Goal: Task Accomplishment & Management: Manage account settings

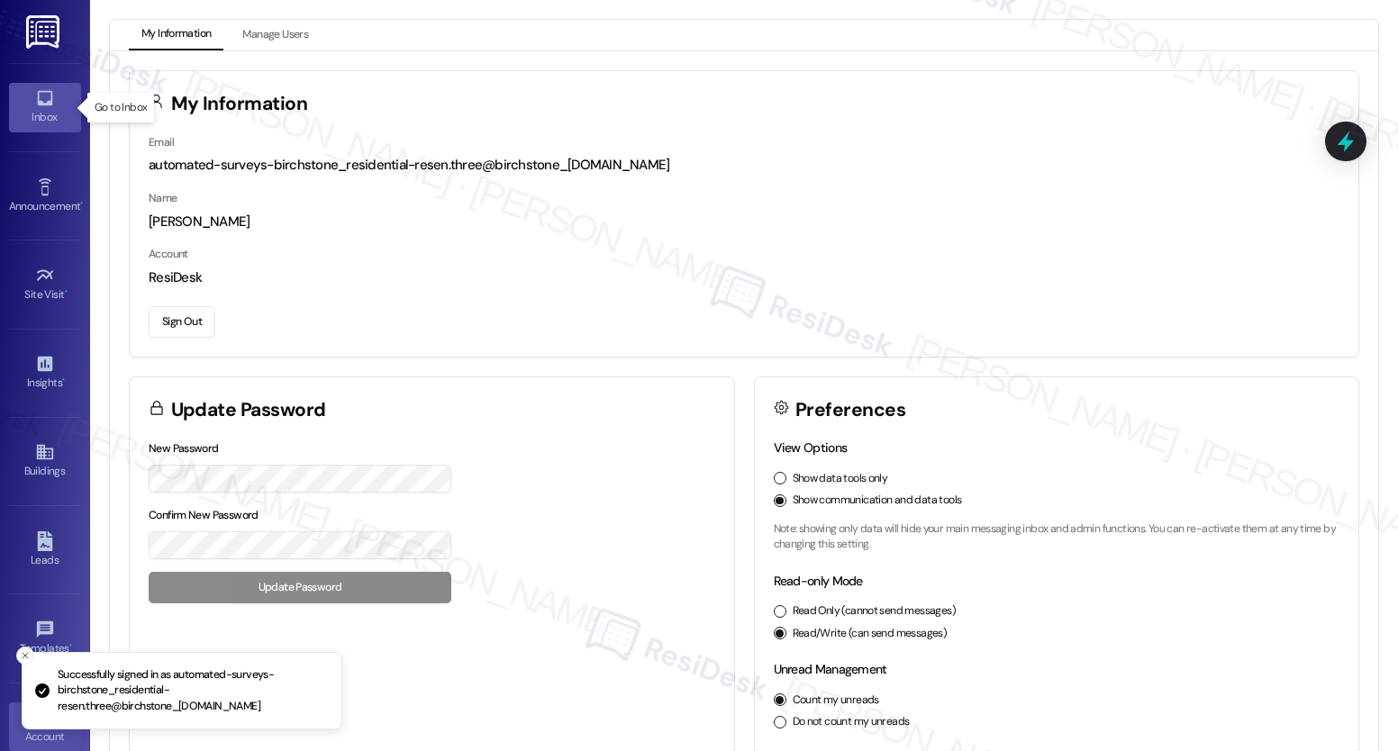
click at [42, 104] on icon at bounding box center [44, 98] width 15 height 15
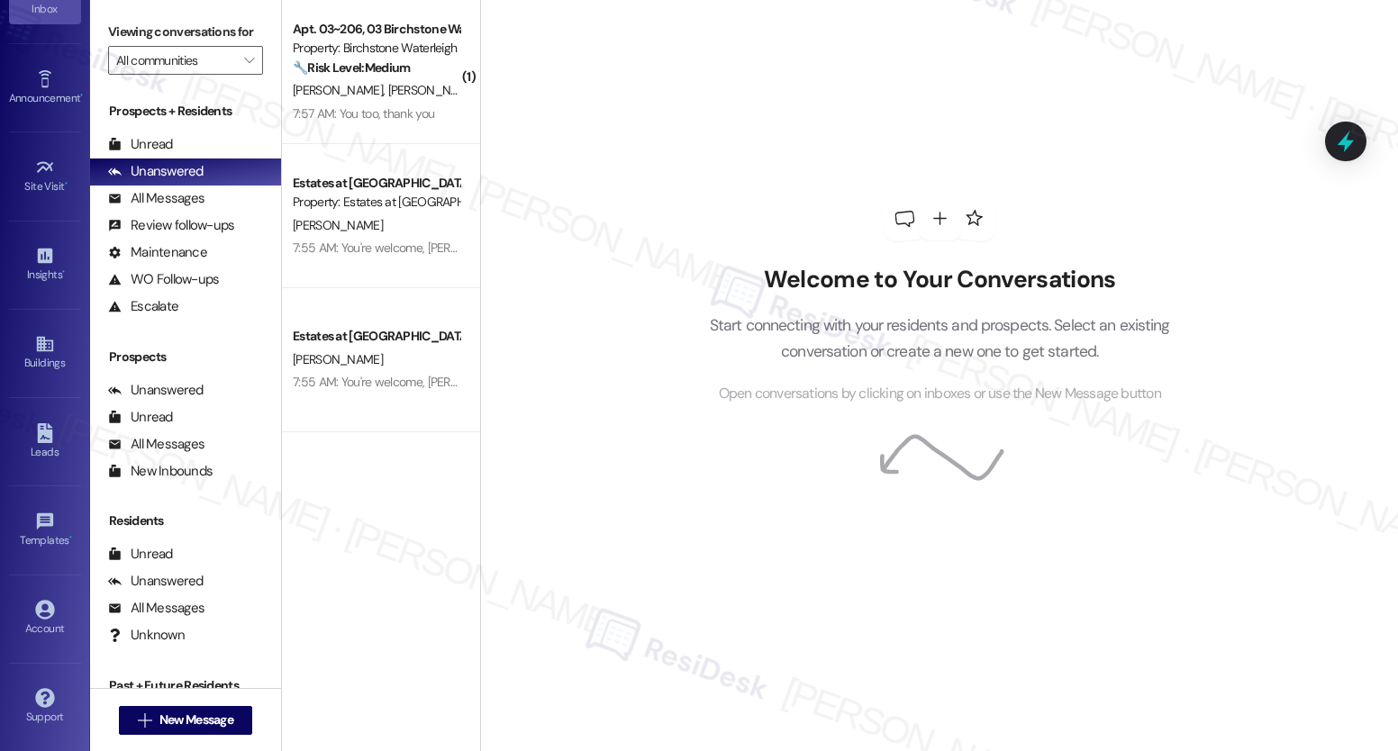
scroll to position [108, 0]
click at [42, 608] on icon at bounding box center [45, 610] width 20 height 20
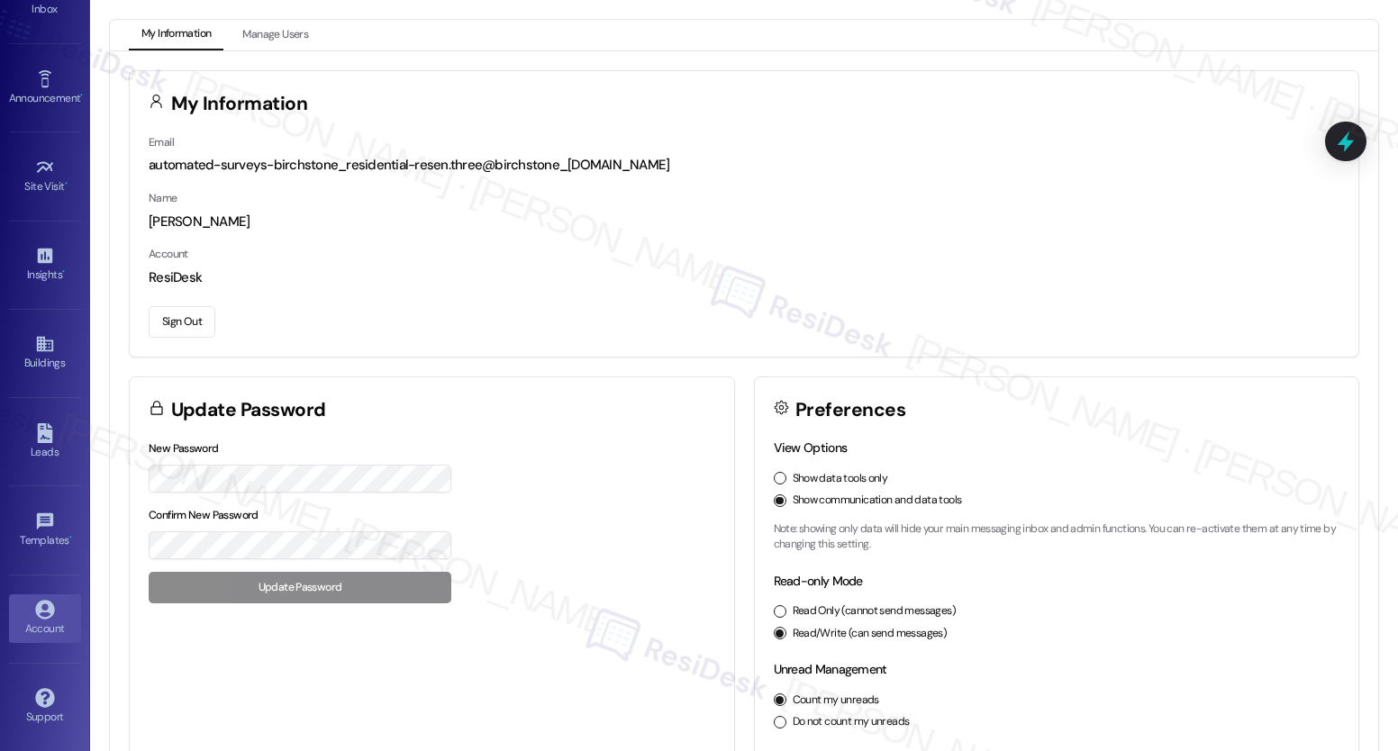
click at [169, 326] on button "Sign Out" at bounding box center [182, 322] width 67 height 32
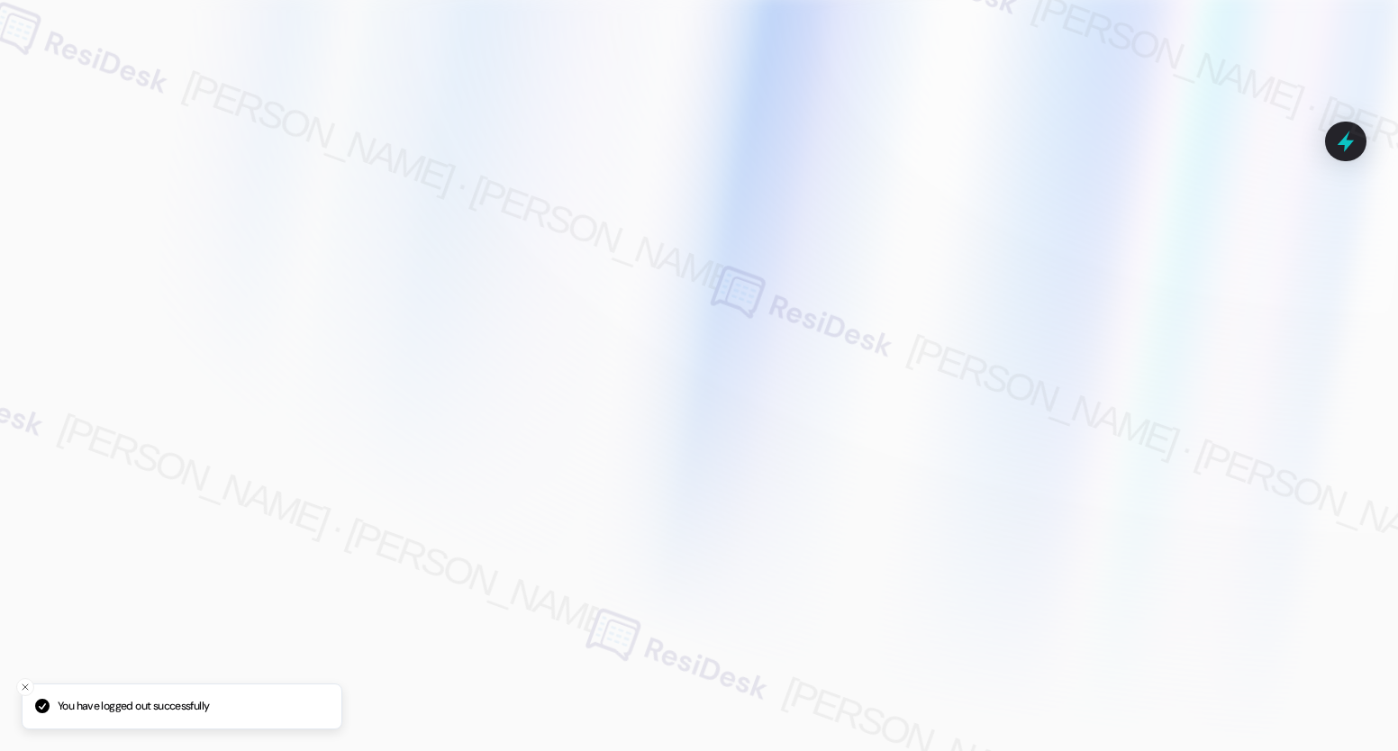
type input "[EMAIL_ADDRESS][PERSON_NAME][PERSON_NAME][PERSON_NAME][DOMAIN_NAME]"
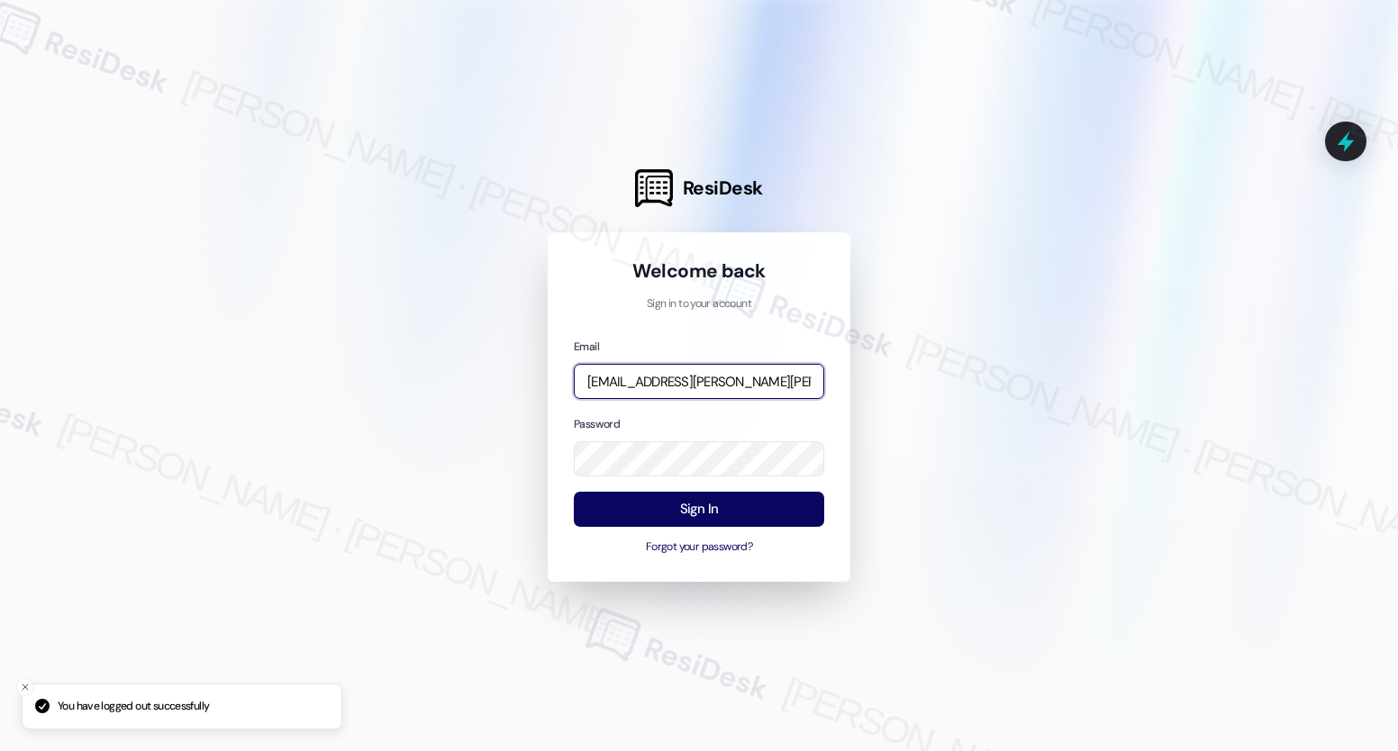
click at [655, 379] on input "[EMAIL_ADDRESS][PERSON_NAME][PERSON_NAME][PERSON_NAME][DOMAIN_NAME]" at bounding box center [699, 381] width 250 height 35
click at [747, 385] on input "[EMAIL_ADDRESS][PERSON_NAME][PERSON_NAME][PERSON_NAME][DOMAIN_NAME]" at bounding box center [699, 381] width 250 height 35
click at [750, 386] on input "automated-surveys-birchstone_residential-resen.two@birchstone_[DOMAIN_NAME]" at bounding box center [699, 381] width 250 height 35
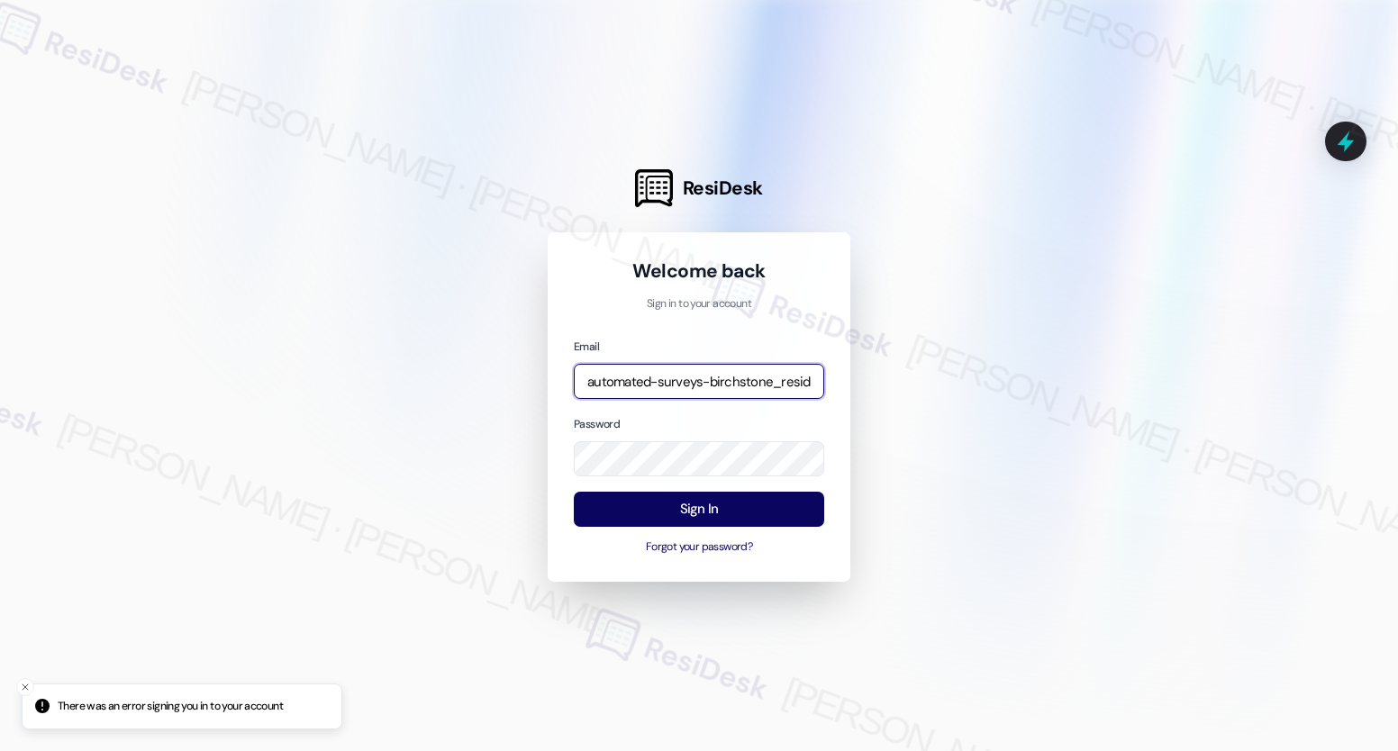
scroll to position [0, 117]
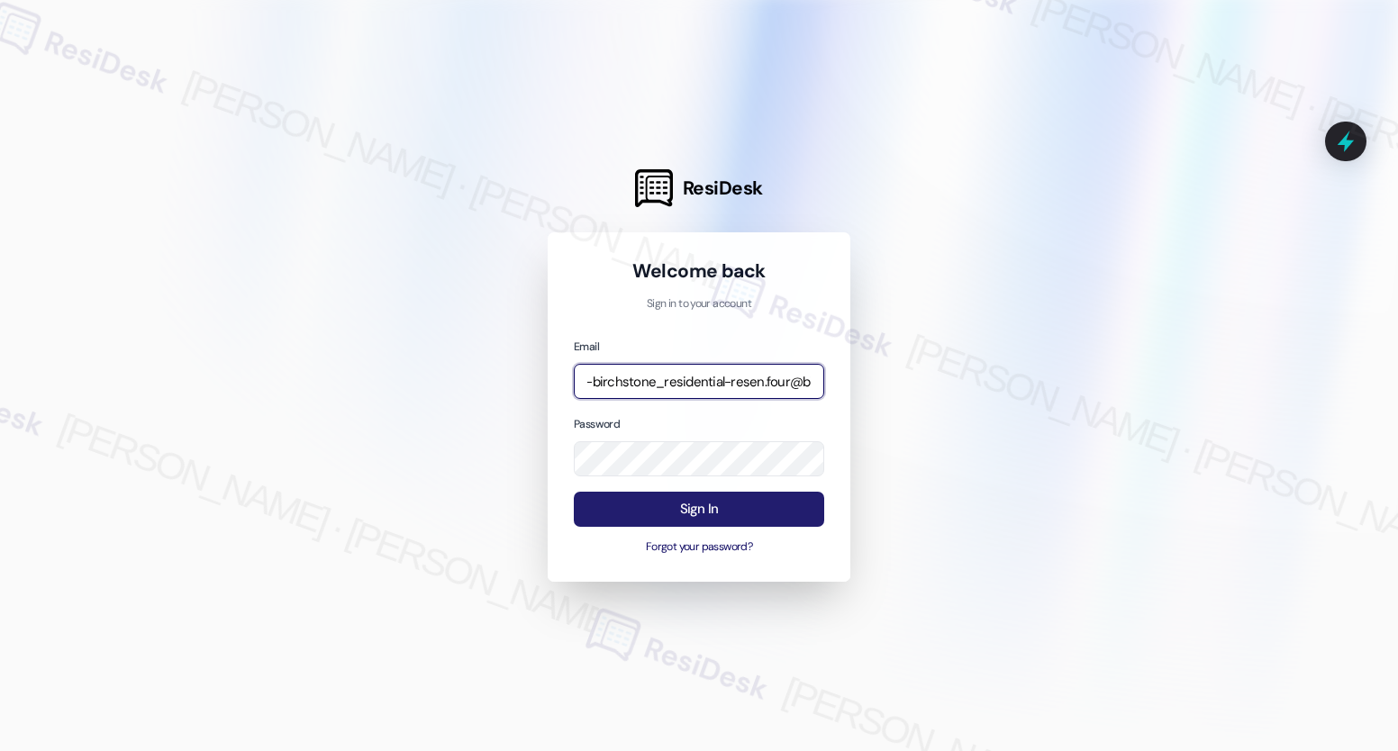
type input "automated-surveys-birchstone_residential-resen.four@birchstone_[DOMAIN_NAME]"
click at [677, 514] on button "Sign In" at bounding box center [699, 509] width 250 height 35
